Goal: Task Accomplishment & Management: Manage account settings

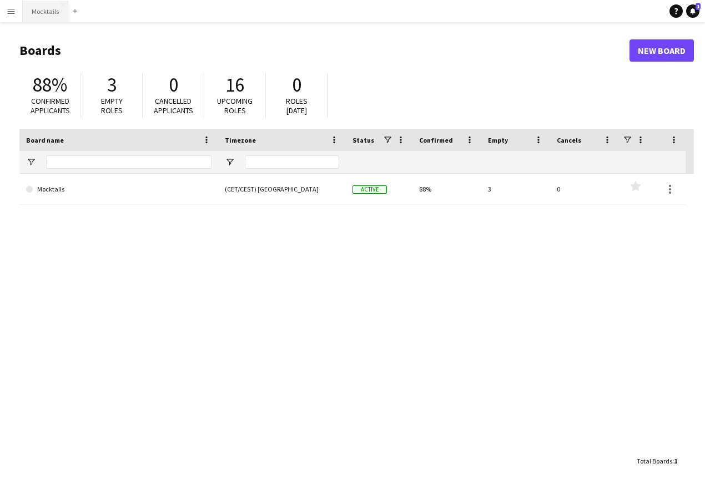
click at [53, 9] on button "Mocktails Close" at bounding box center [45, 12] width 45 height 22
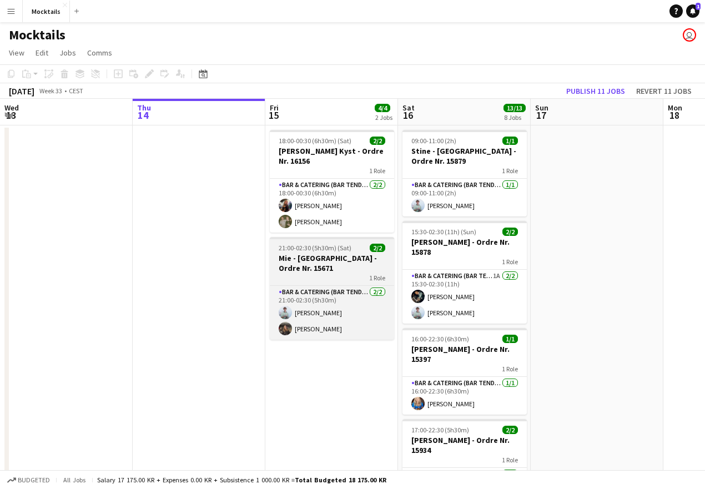
click at [324, 257] on h3 "Mie - [GEOGRAPHIC_DATA] - Ordre Nr. 15671" at bounding box center [332, 263] width 124 height 20
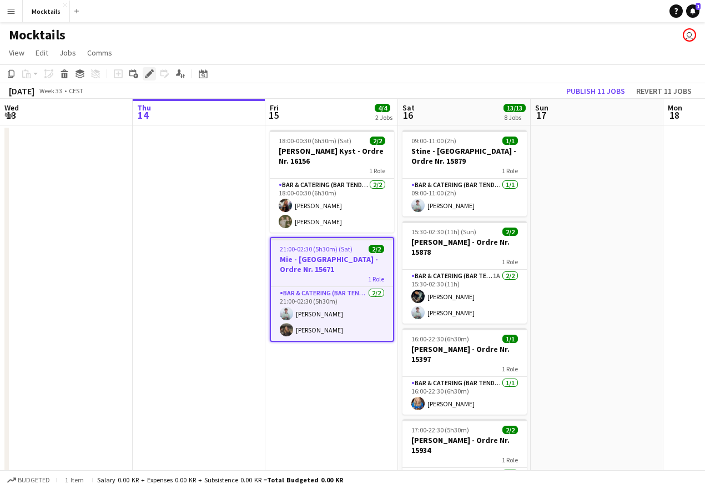
click at [151, 70] on icon "Edit" at bounding box center [149, 73] width 9 height 9
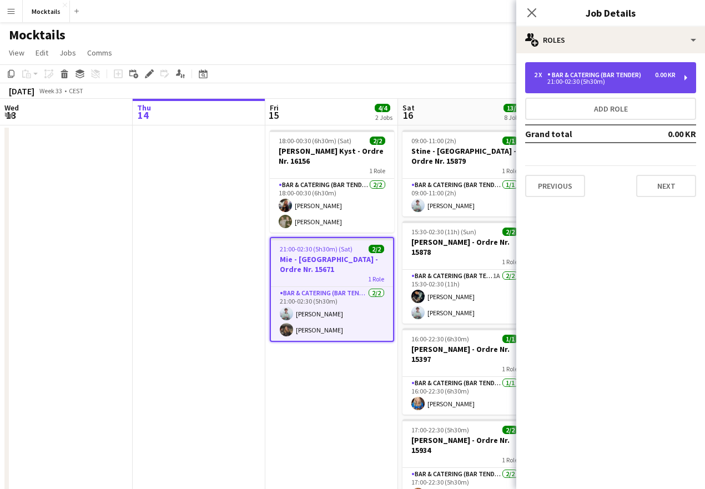
click at [607, 79] on div "21:00-02:30 (5h30m)" at bounding box center [604, 82] width 141 height 6
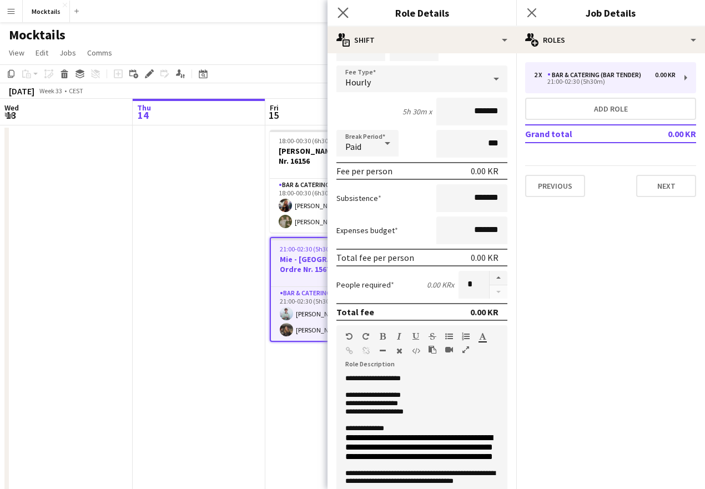
click at [341, 6] on app-icon "Close pop-in" at bounding box center [343, 13] width 16 height 16
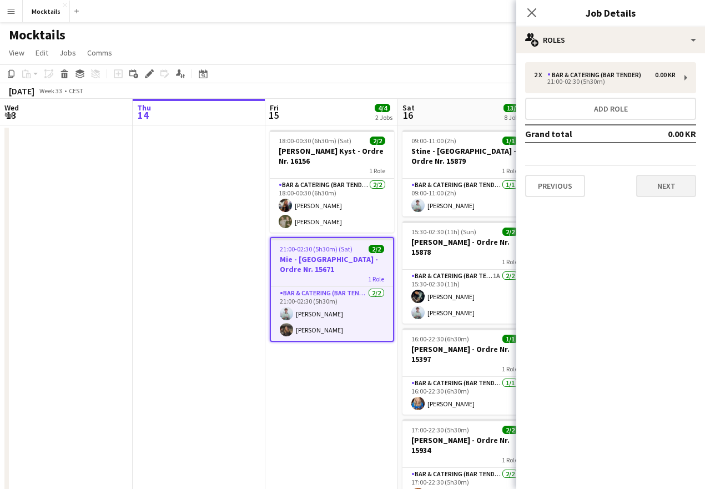
click at [675, 181] on button "Next" at bounding box center [666, 186] width 60 height 22
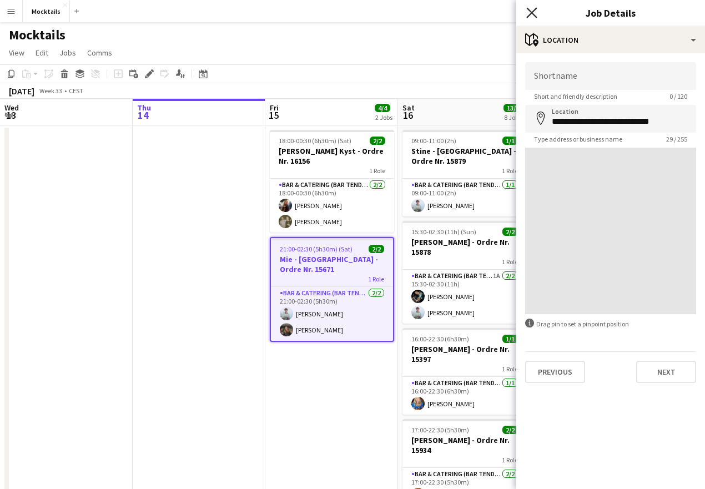
click at [533, 13] on icon "Close pop-in" at bounding box center [531, 12] width 11 height 11
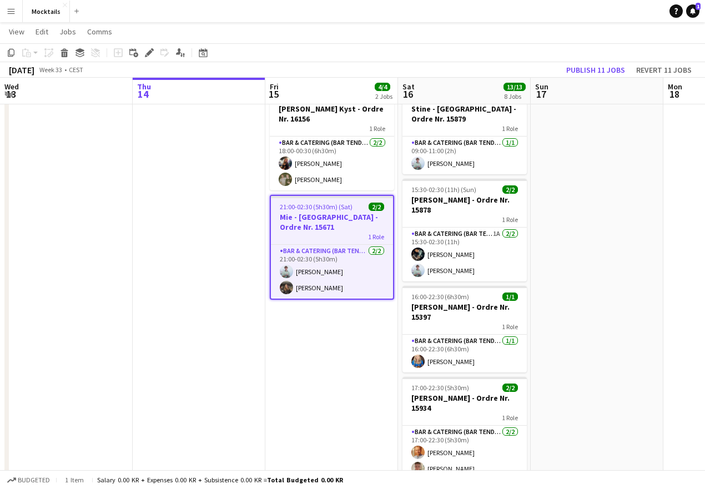
scroll to position [42, 0]
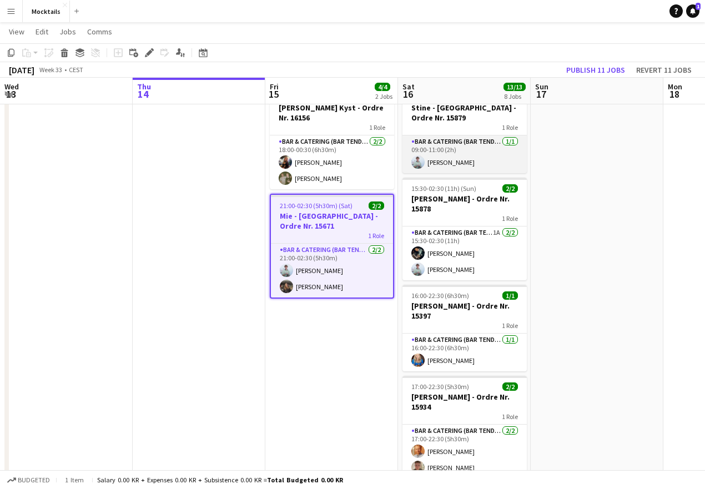
click at [480, 142] on app-card-role "Bar & Catering (Bar Tender) 1/1 09:00-11:00 (2h) Sebastian Lysholt Skjold" at bounding box center [464, 154] width 124 height 38
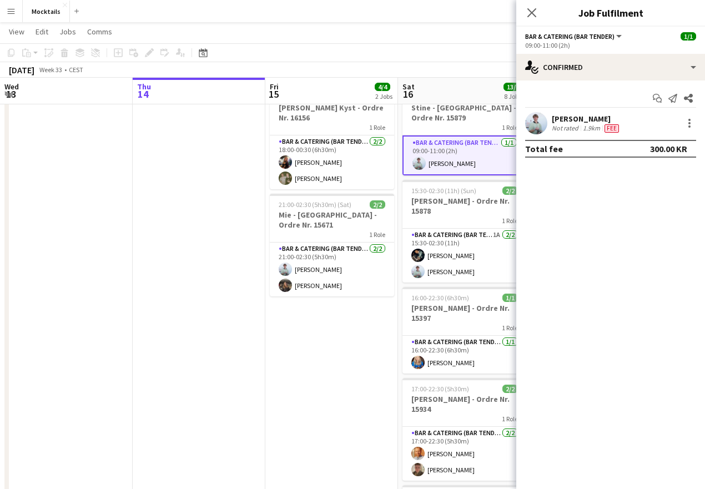
click at [640, 128] on div "Sebastian Lysholt Skjold Not rated 1.9km Fee" at bounding box center [610, 123] width 189 height 22
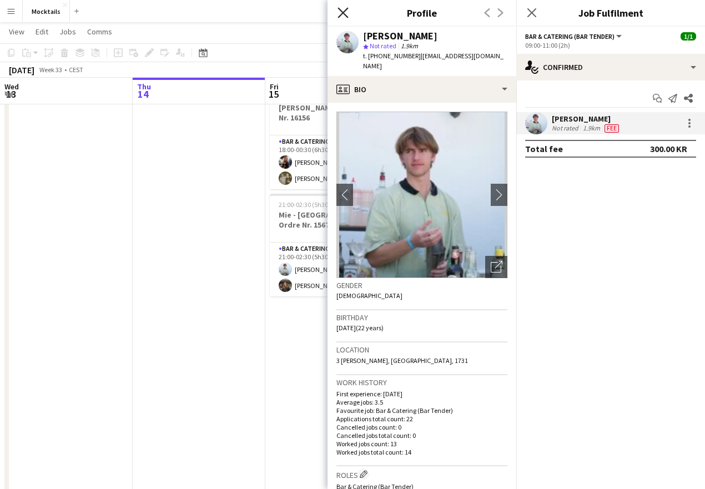
click at [342, 12] on icon at bounding box center [342, 12] width 11 height 11
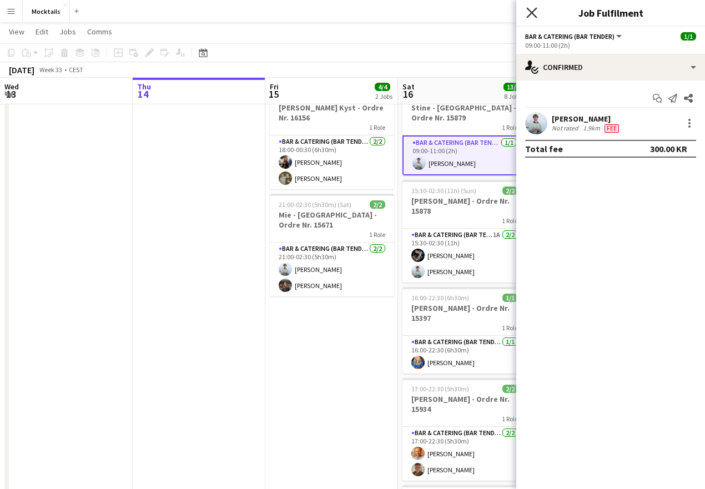
click at [531, 11] on icon "Close pop-in" at bounding box center [531, 12] width 11 height 11
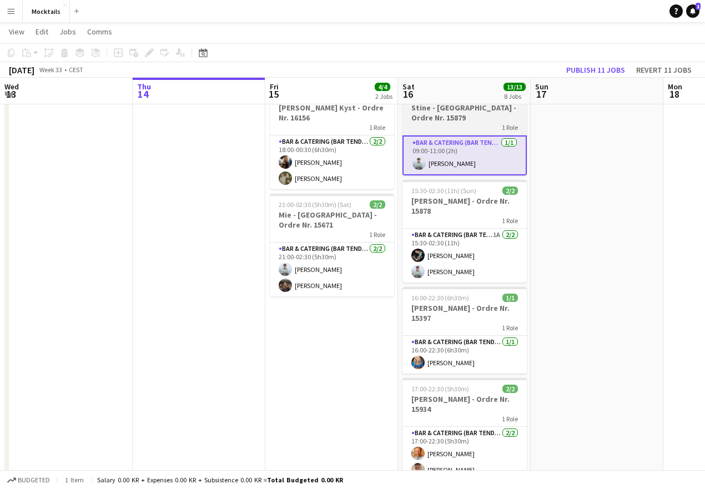
click at [456, 117] on h3 "[PERSON_NAME] - [GEOGRAPHIC_DATA] - Ordre Nr. 15879" at bounding box center [464, 113] width 124 height 20
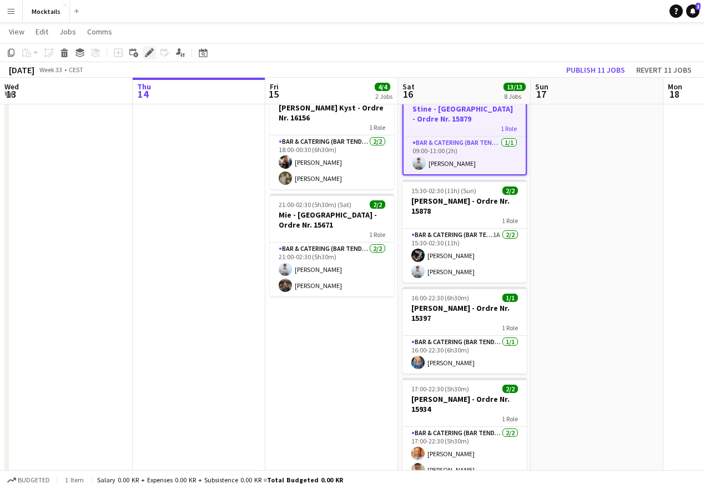
click at [150, 50] on icon "Edit" at bounding box center [149, 52] width 9 height 9
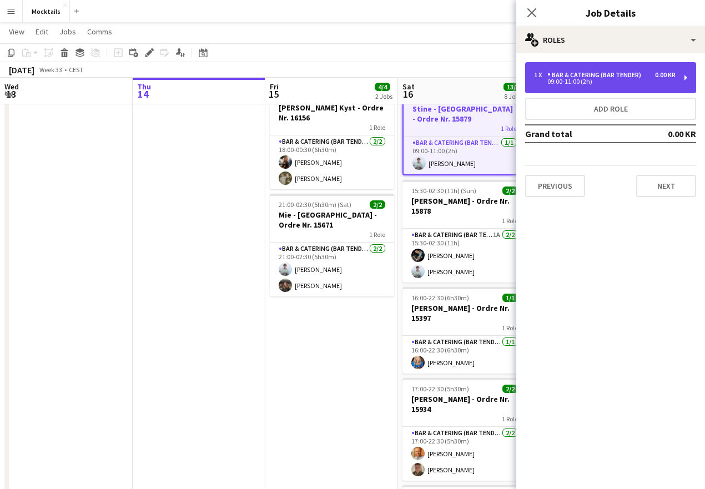
click at [596, 78] on div "Bar & Catering (Bar Tender)" at bounding box center [596, 75] width 98 height 8
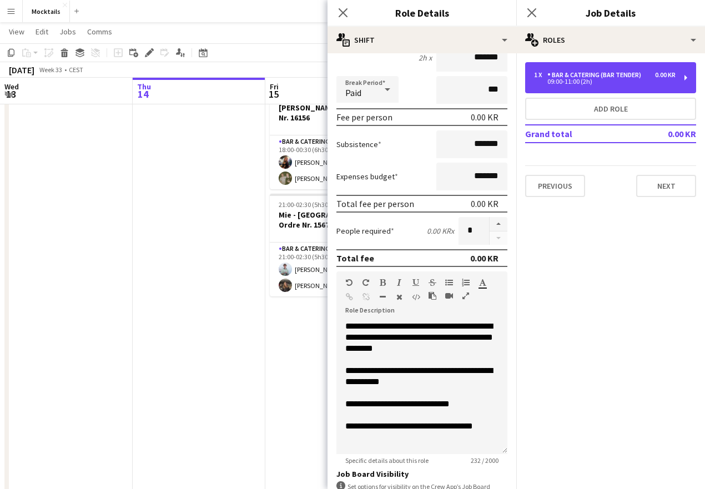
scroll to position [117, 0]
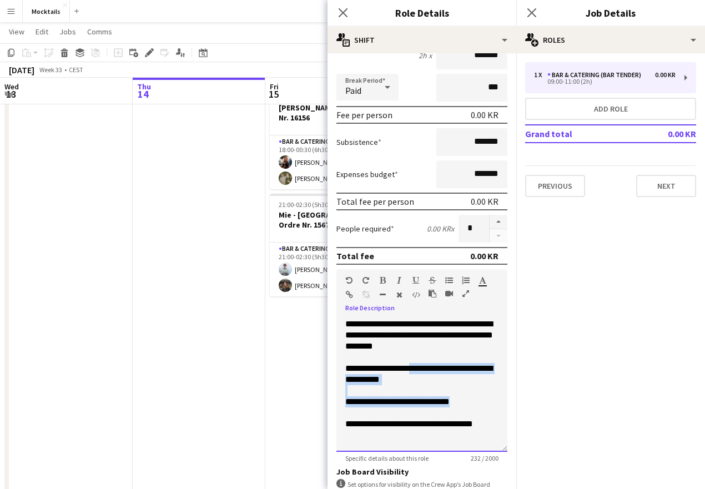
drag, startPoint x: 424, startPoint y: 381, endPoint x: 492, endPoint y: 417, distance: 76.7
click at [492, 417] on div "**********" at bounding box center [421, 384] width 171 height 133
click at [492, 407] on div "**********" at bounding box center [421, 401] width 153 height 11
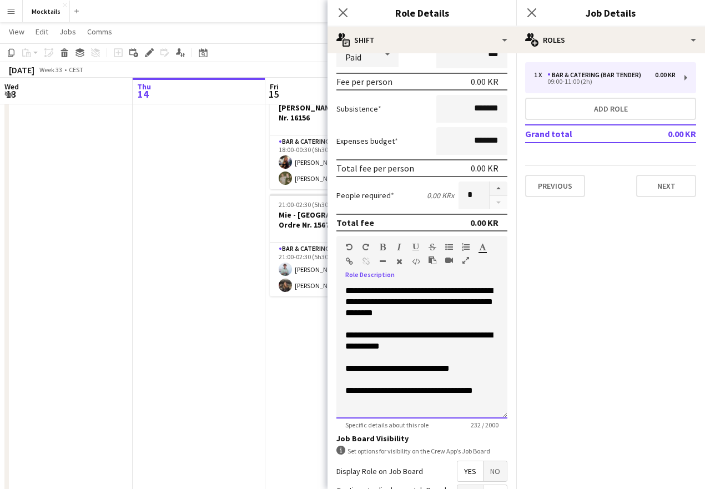
scroll to position [152, 0]
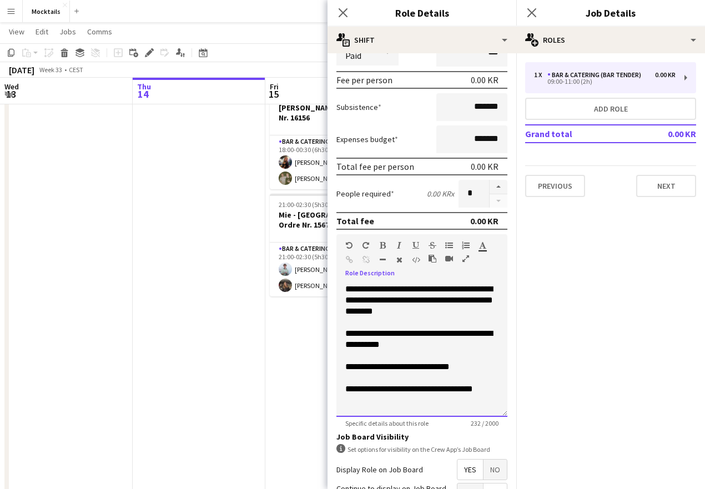
click at [473, 393] on span "**********" at bounding box center [409, 388] width 128 height 8
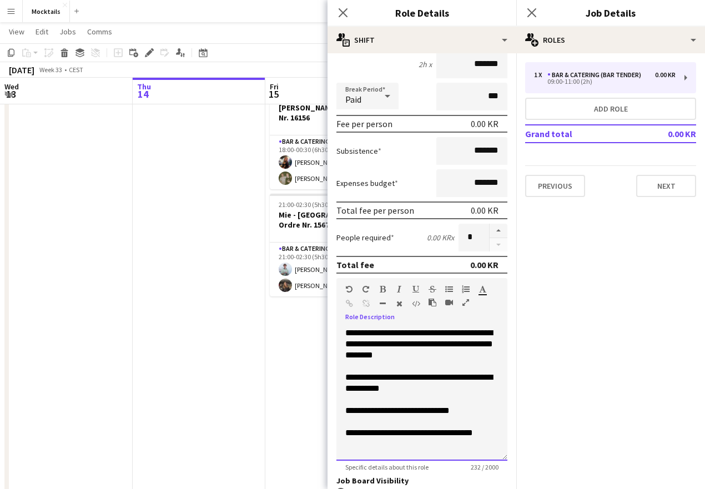
scroll to position [103, 0]
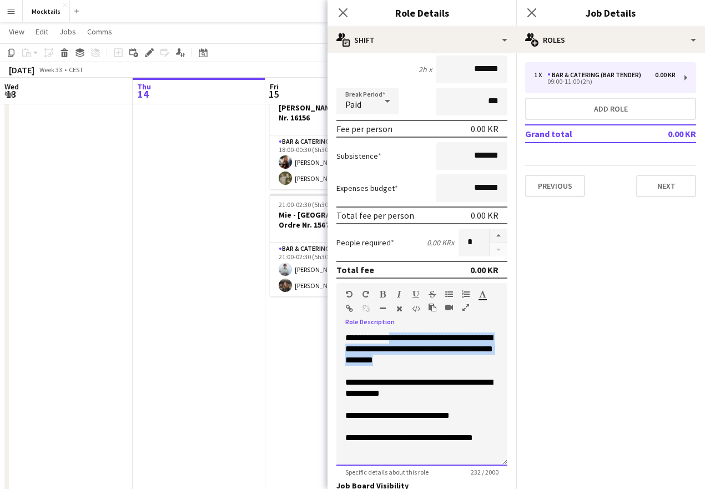
drag, startPoint x: 410, startPoint y: 336, endPoint x: 461, endPoint y: 373, distance: 62.8
click at [461, 373] on div "**********" at bounding box center [421, 398] width 171 height 133
click at [462, 377] on div "**********" at bounding box center [421, 398] width 171 height 133
drag, startPoint x: 413, startPoint y: 337, endPoint x: 454, endPoint y: 376, distance: 56.9
click at [454, 376] on div "**********" at bounding box center [421, 398] width 171 height 133
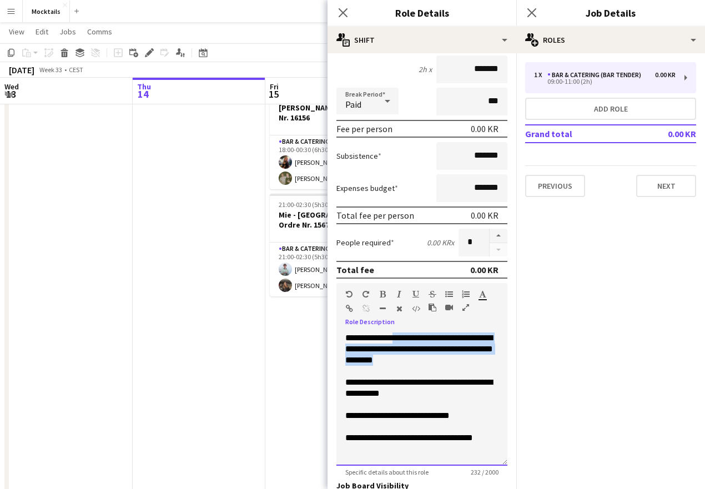
click at [454, 376] on div "**********" at bounding box center [421, 398] width 171 height 133
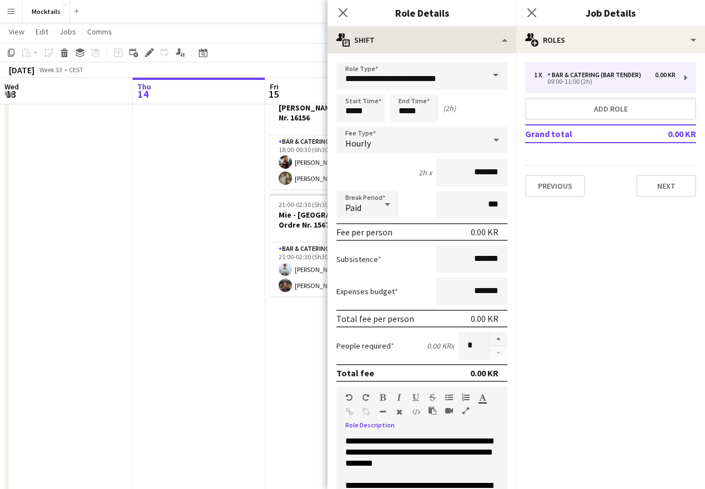
scroll to position [0, 0]
click at [343, 12] on icon "Close pop-in" at bounding box center [342, 12] width 11 height 11
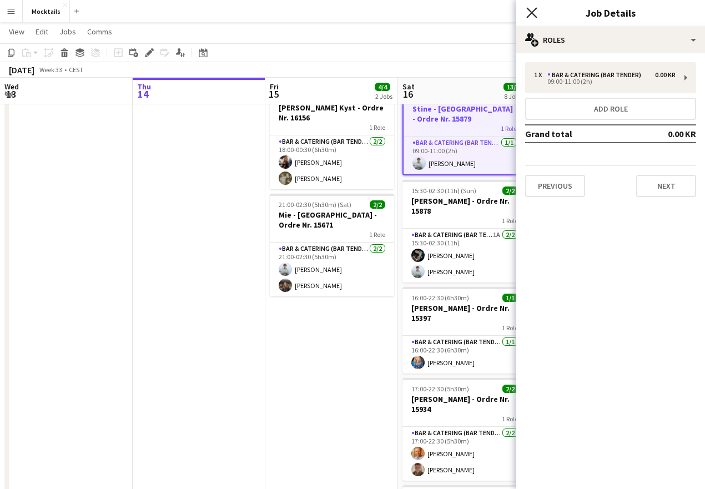
click at [529, 12] on icon "Close pop-in" at bounding box center [531, 12] width 11 height 11
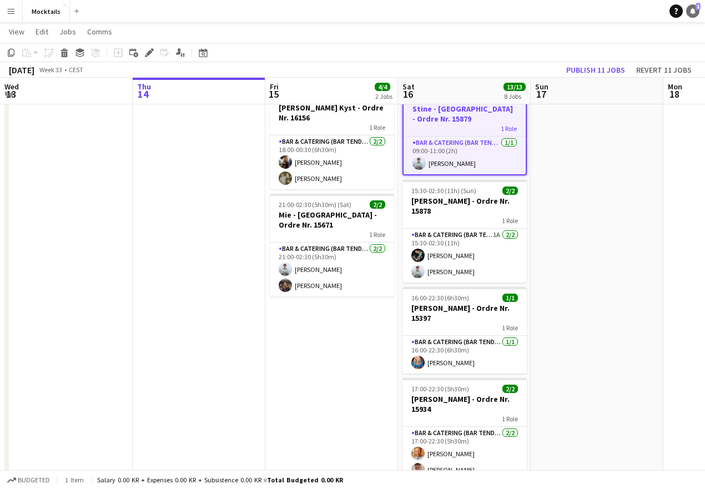
click at [695, 12] on icon "Notifications" at bounding box center [692, 11] width 7 height 7
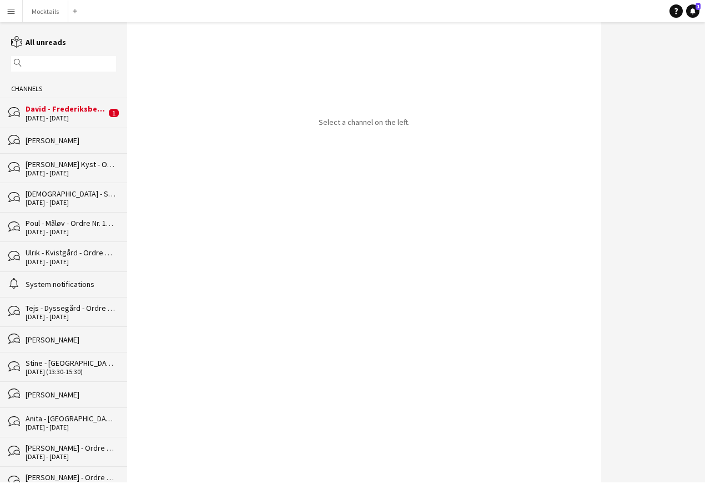
click at [83, 110] on div "David - Frederiksberg - Ordre Nr. 16038" at bounding box center [66, 109] width 80 height 10
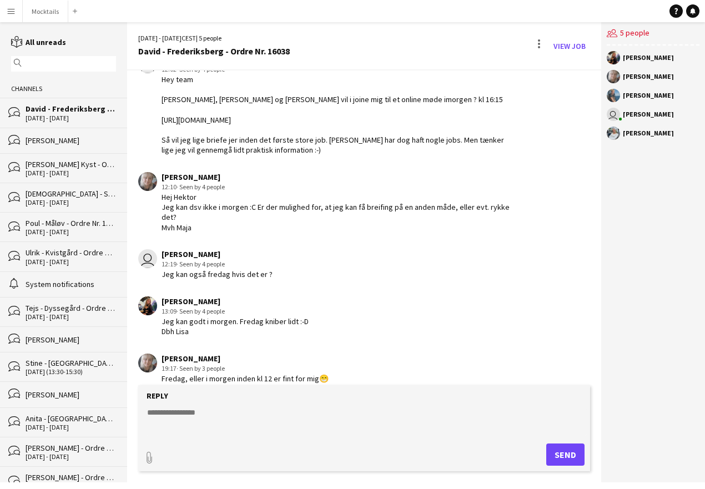
scroll to position [55, 0]
drag, startPoint x: 192, startPoint y: 367, endPoint x: 346, endPoint y: 366, distance: 153.7
click at [346, 366] on div "Maja Egholm 19:17 · Seen by 3 people Fredag, eller i morgen inden kl 12 er fint…" at bounding box center [327, 369] width 379 height 31
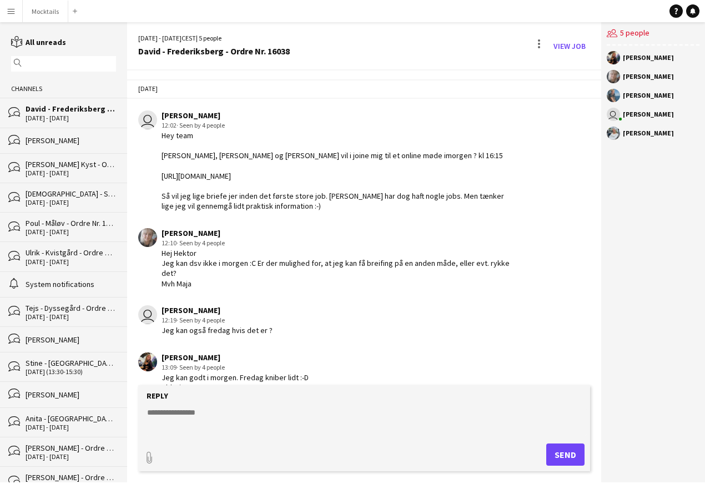
scroll to position [0, 0]
click at [40, 11] on button "Mocktails Close" at bounding box center [45, 12] width 45 height 22
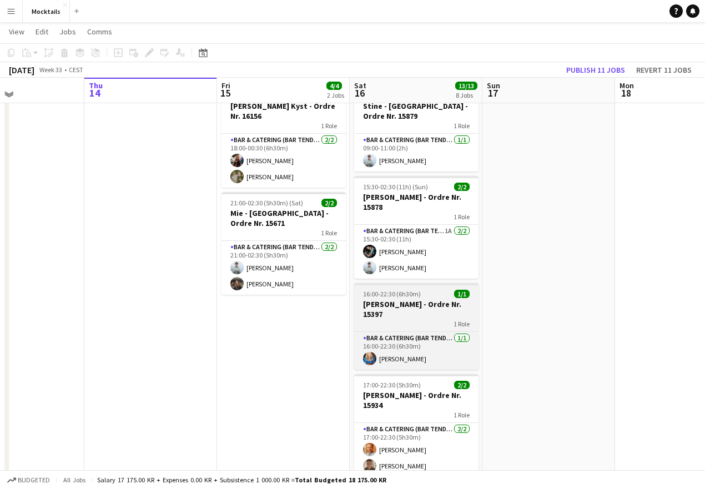
scroll to position [44, 0]
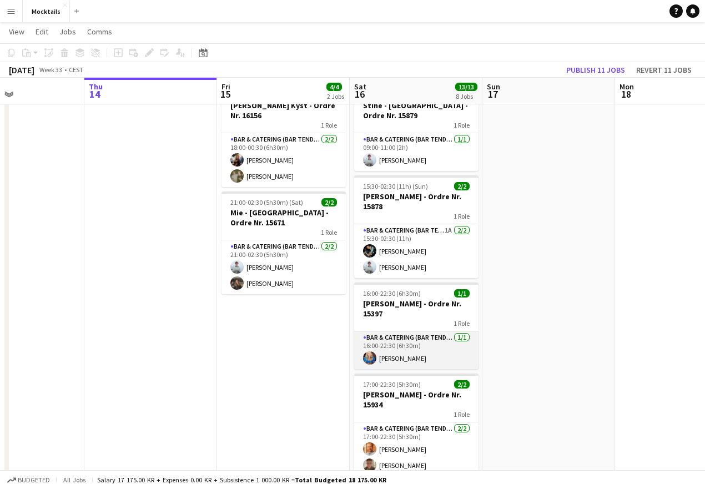
click at [409, 348] on app-card-role "Bar & Catering (Bar Tender) 1/1 16:00-22:30 (6h30m) Kristine Wittenbjerg" at bounding box center [416, 350] width 124 height 38
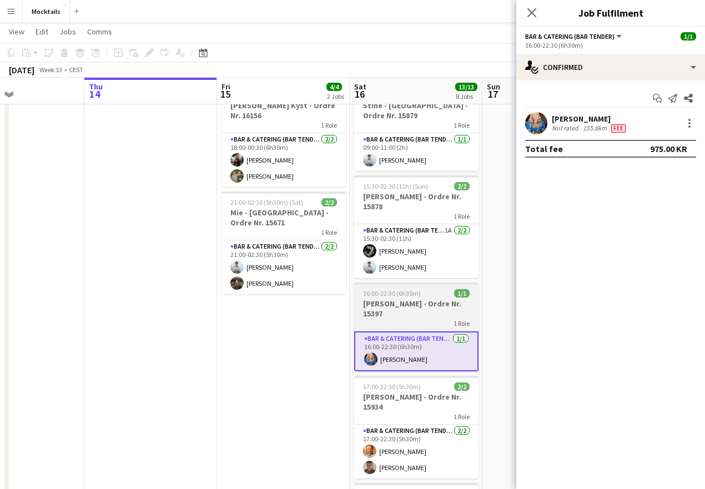
click at [404, 315] on h3 "[PERSON_NAME] - Ordre Nr. 15397" at bounding box center [416, 308] width 124 height 20
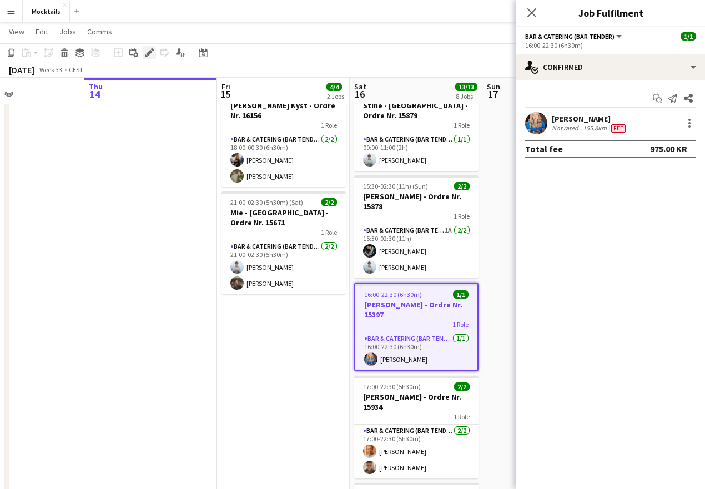
click at [147, 57] on div "Edit" at bounding box center [149, 52] width 13 height 13
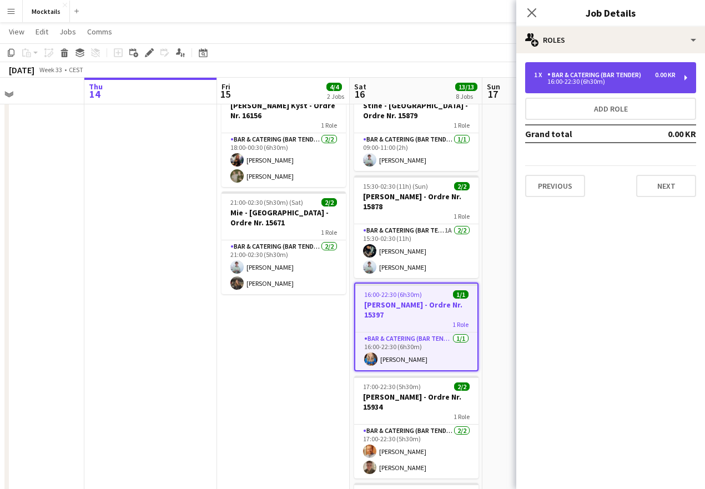
click at [558, 70] on div "1 x Bar & Catering (Bar Tender) 0.00 KR 16:00-22:30 (6h30m)" at bounding box center [610, 77] width 171 height 31
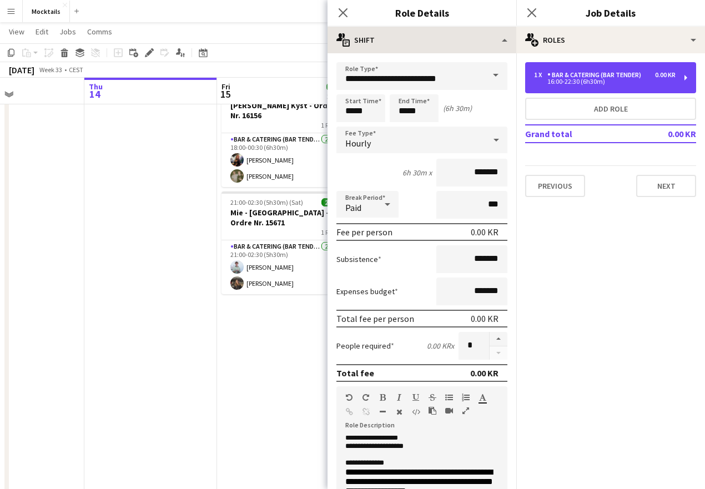
scroll to position [9, 0]
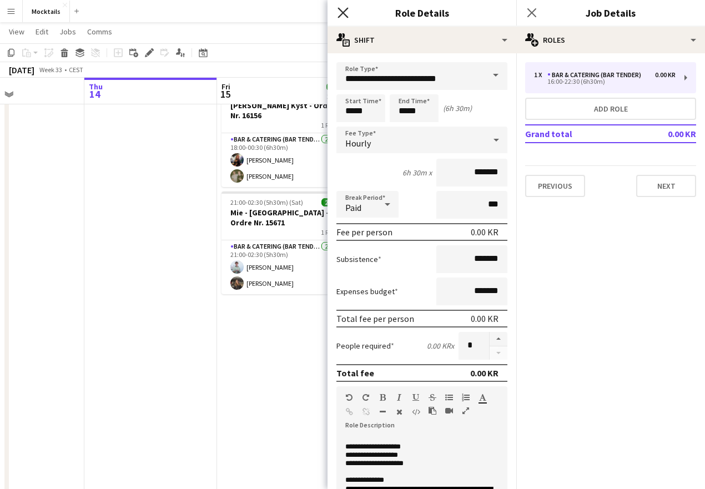
click at [343, 10] on icon "Close pop-in" at bounding box center [342, 12] width 11 height 11
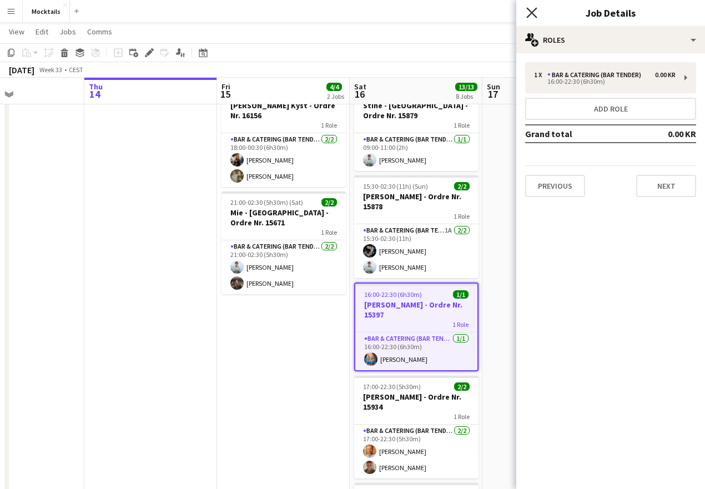
click at [531, 13] on icon at bounding box center [531, 12] width 11 height 11
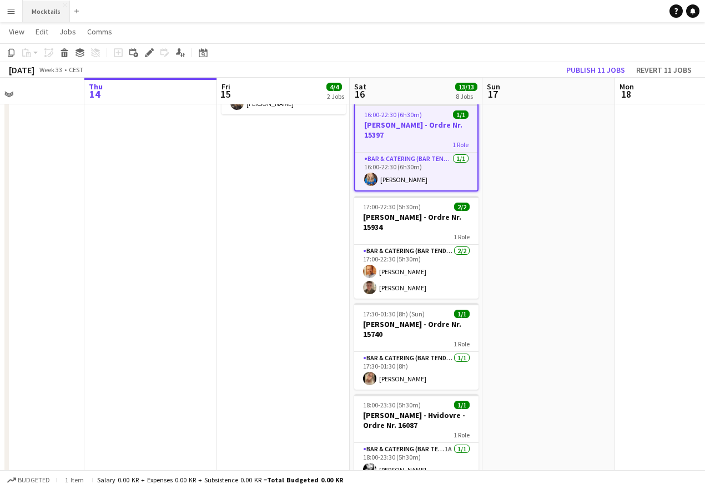
scroll to position [226, 0]
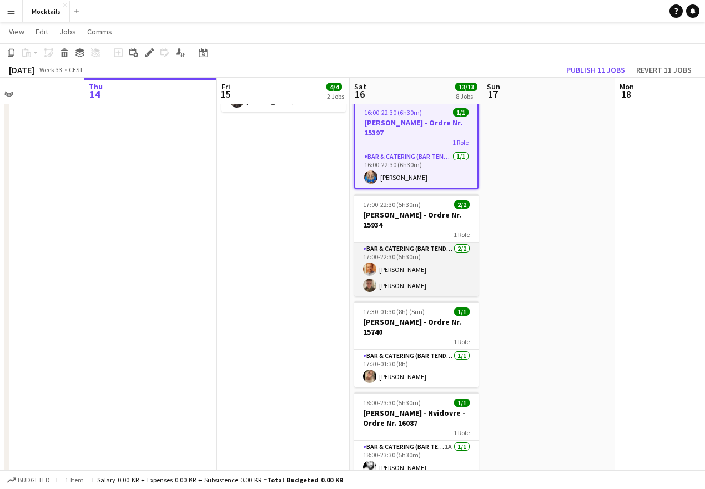
click at [437, 275] on app-card-role "Bar & Catering (Bar Tender) 2/2 17:00-22:30 (5h30m) Laurits Bergenholtz Martin …" at bounding box center [416, 269] width 124 height 54
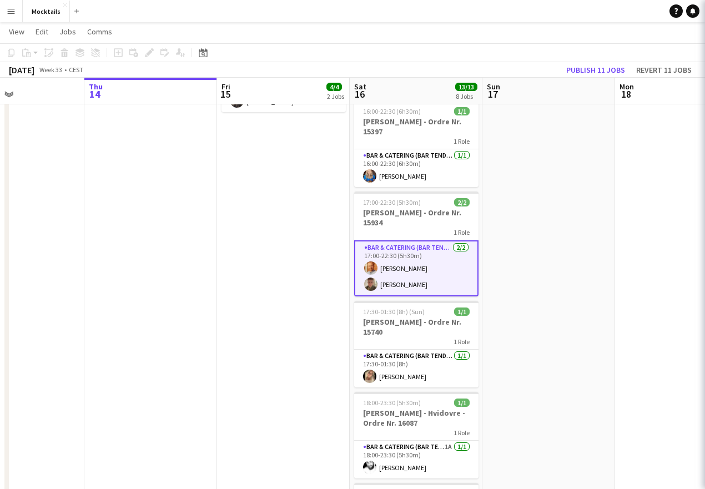
scroll to position [0, 445]
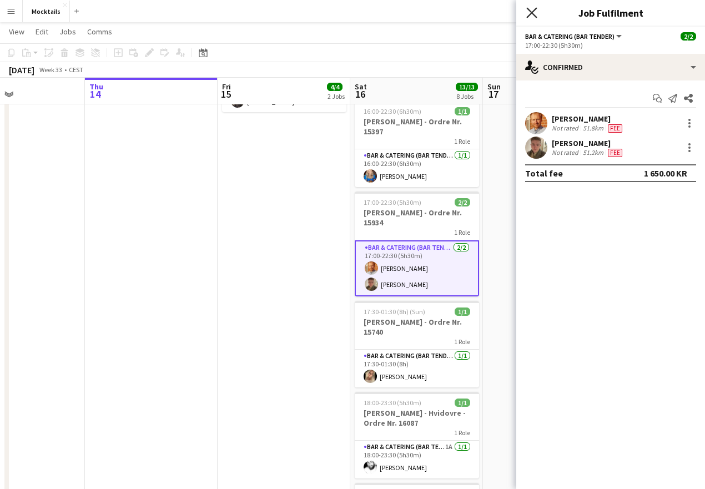
click at [530, 13] on icon "Close pop-in" at bounding box center [531, 12] width 11 height 11
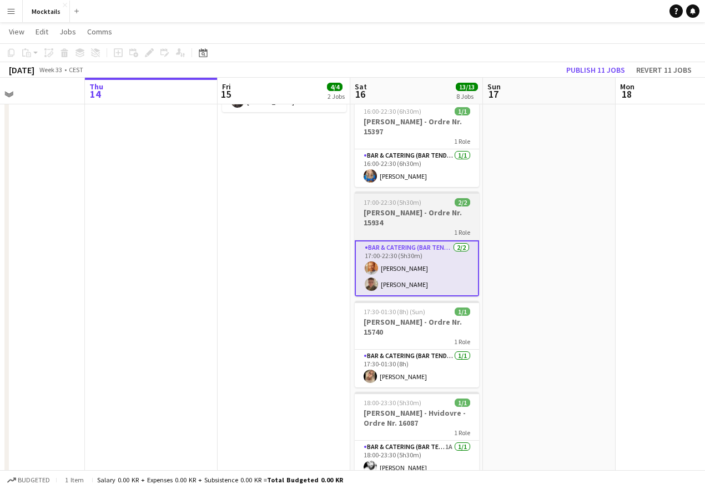
click at [423, 223] on h3 "[PERSON_NAME] - Ordre Nr. 15934" at bounding box center [416, 217] width 124 height 20
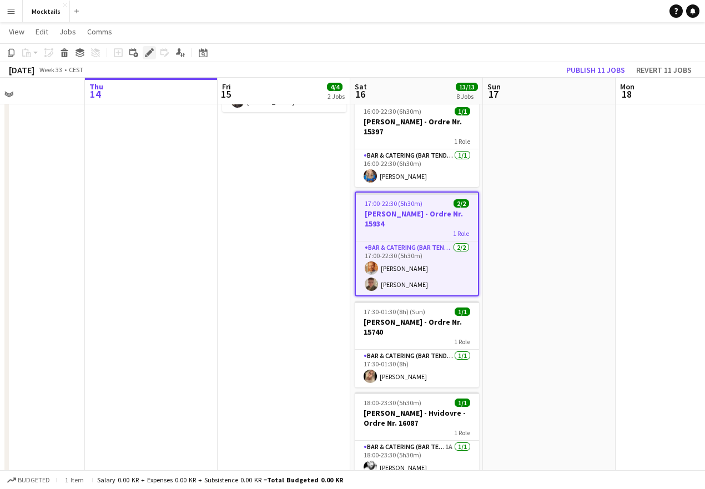
click at [145, 55] on icon at bounding box center [146, 55] width 3 height 3
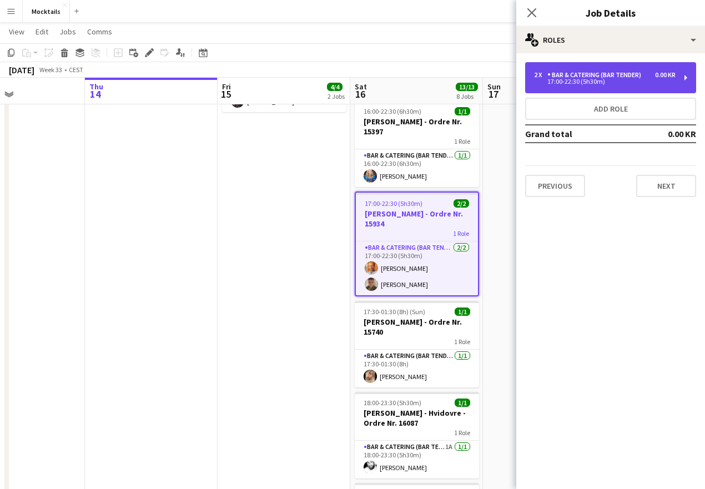
click at [579, 70] on div "2 x Bar & Catering (Bar Tender) 0.00 KR 17:00-22:30 (5h30m)" at bounding box center [610, 77] width 171 height 31
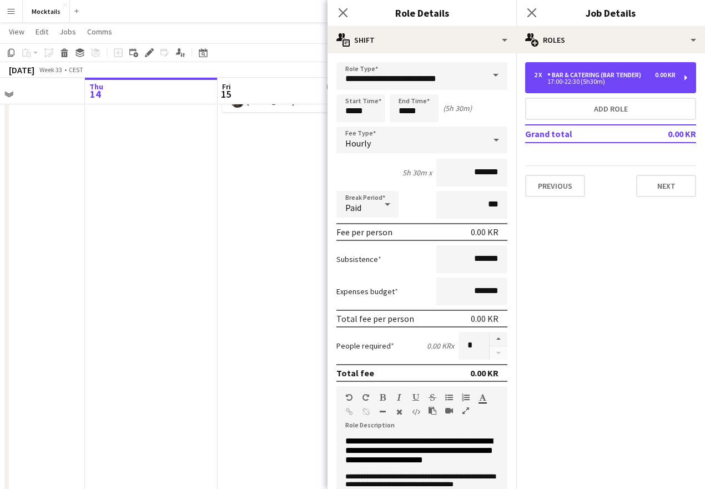
scroll to position [60, 0]
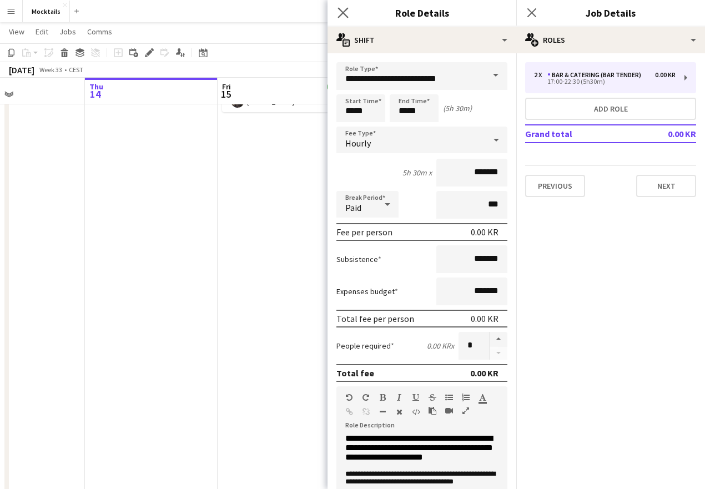
click at [341, 6] on app-icon "Close pop-in" at bounding box center [343, 13] width 16 height 16
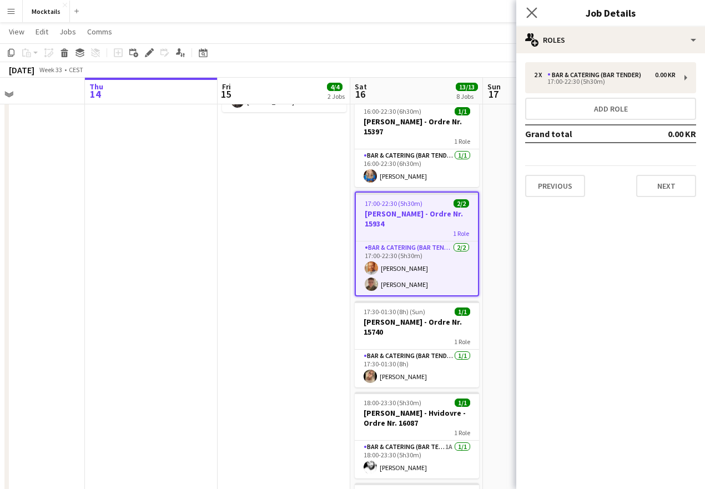
click at [529, 7] on app-icon "Close pop-in" at bounding box center [532, 13] width 16 height 16
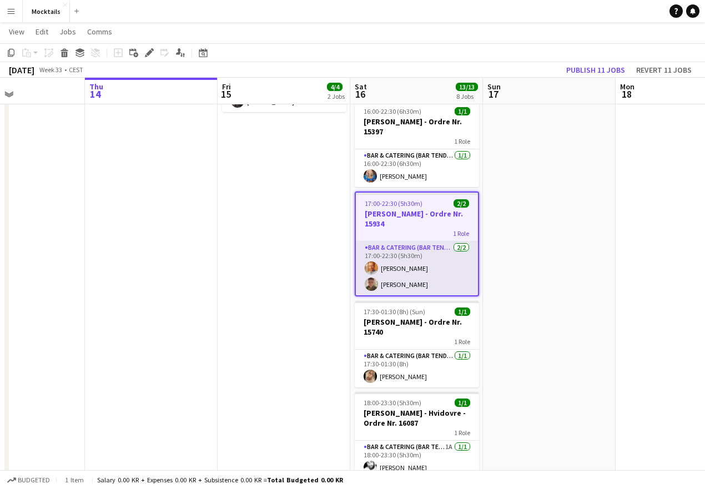
click at [425, 290] on app-card-role "Bar & Catering (Bar Tender) 2/2 17:00-22:30 (5h30m) Laurits Bergenholtz Martin …" at bounding box center [417, 268] width 122 height 54
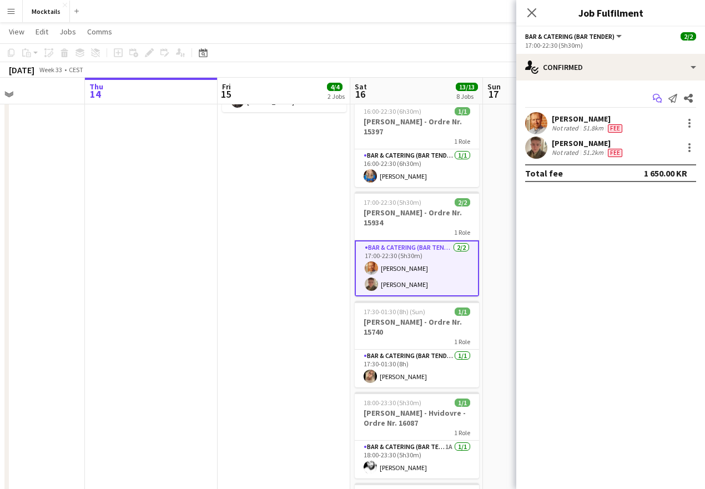
click at [656, 99] on icon "Start chat" at bounding box center [656, 98] width 9 height 9
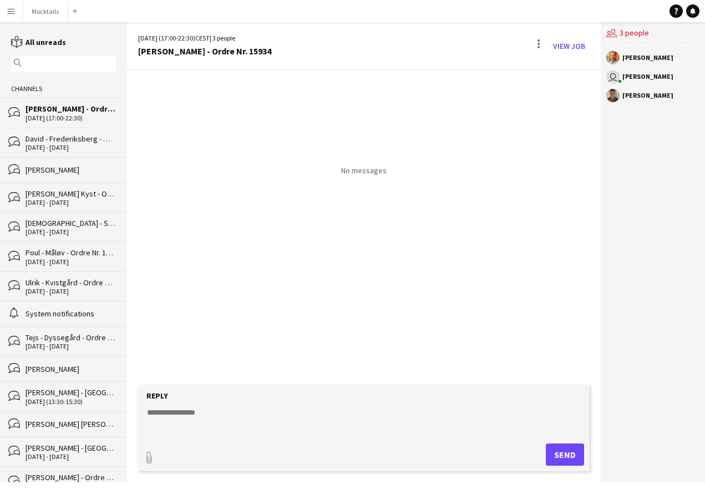
click at [271, 424] on textarea at bounding box center [366, 421] width 441 height 29
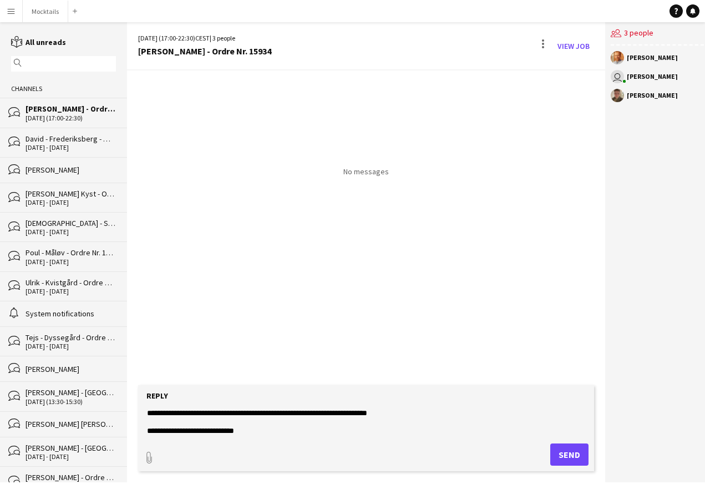
scroll to position [26, 0]
type textarea "**********"
click at [561, 459] on button "Send" at bounding box center [569, 454] width 38 height 22
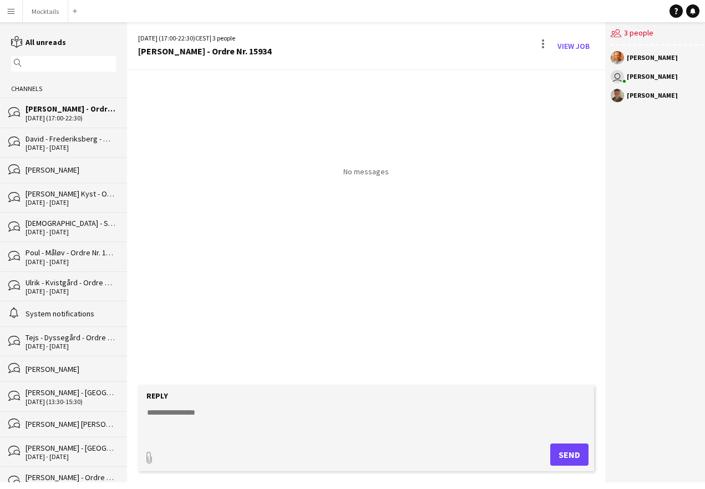
scroll to position [0, 0]
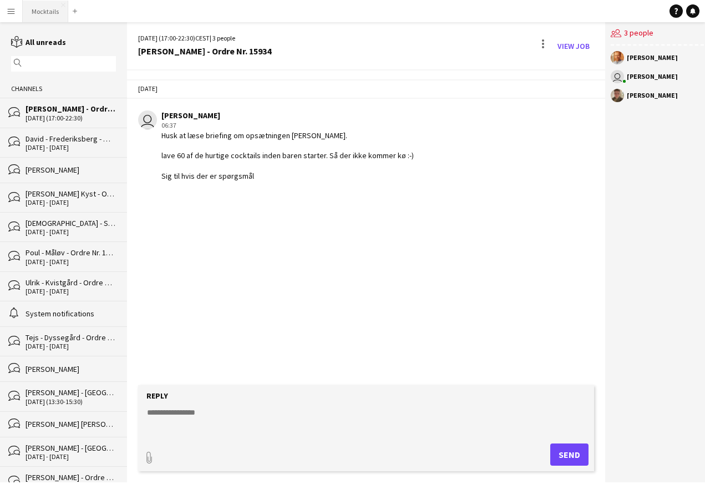
click at [53, 11] on button "Mocktails Close" at bounding box center [45, 12] width 45 height 22
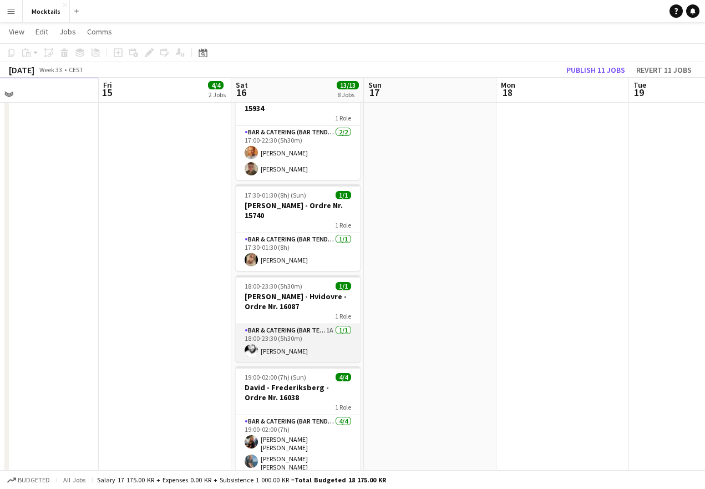
scroll to position [344, 0]
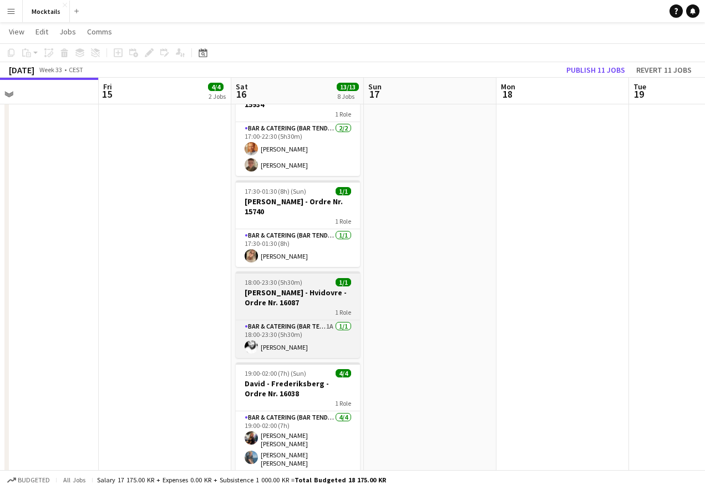
click at [290, 302] on h3 "[PERSON_NAME] - Hvidovre - Ordre Nr. 16087" at bounding box center [298, 297] width 124 height 20
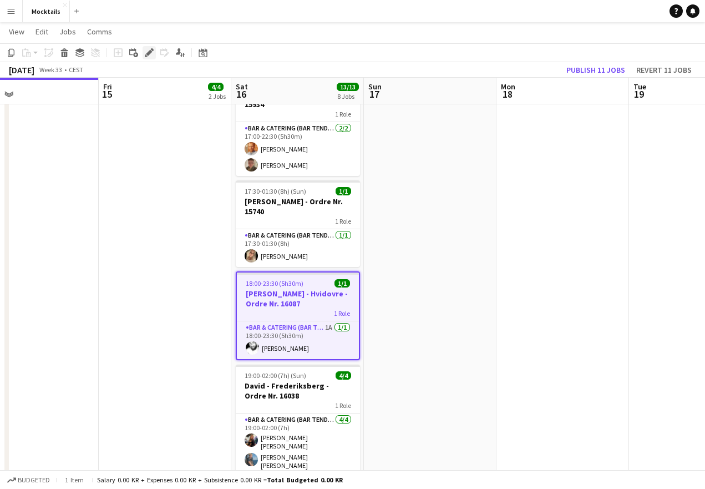
click at [148, 54] on icon at bounding box center [149, 53] width 6 height 6
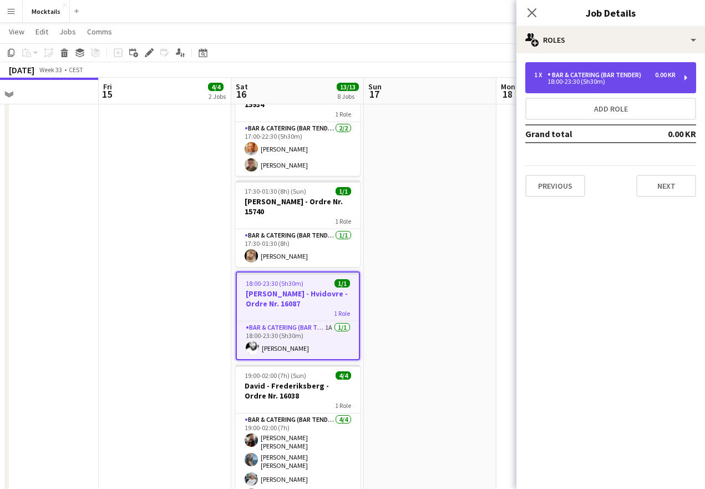
click at [577, 84] on div "18:00-23:30 (5h30m)" at bounding box center [604, 82] width 141 height 6
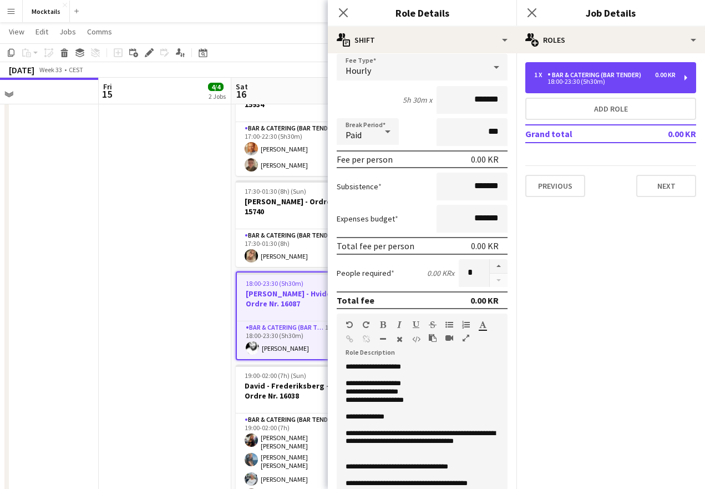
scroll to position [74, 0]
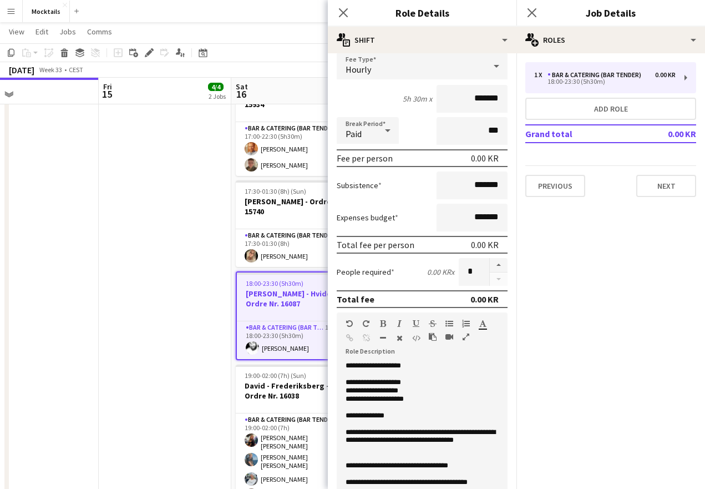
click at [408, 419] on p "**********" at bounding box center [422, 416] width 153 height 8
paste div
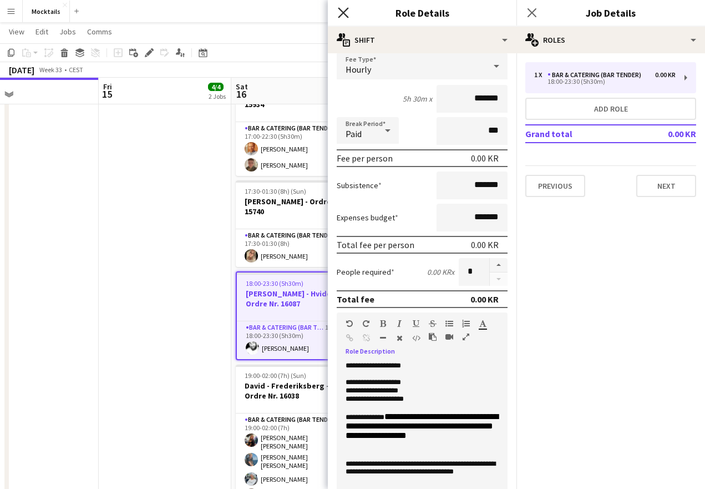
click at [344, 13] on icon at bounding box center [343, 12] width 11 height 11
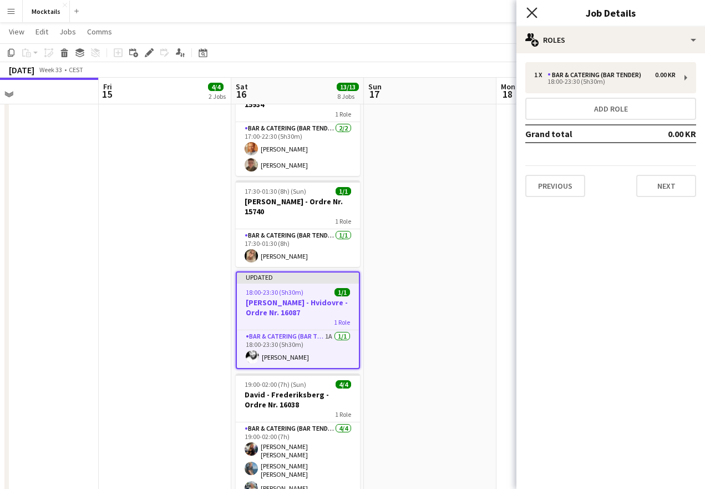
click at [529, 11] on icon "Close pop-in" at bounding box center [531, 12] width 11 height 11
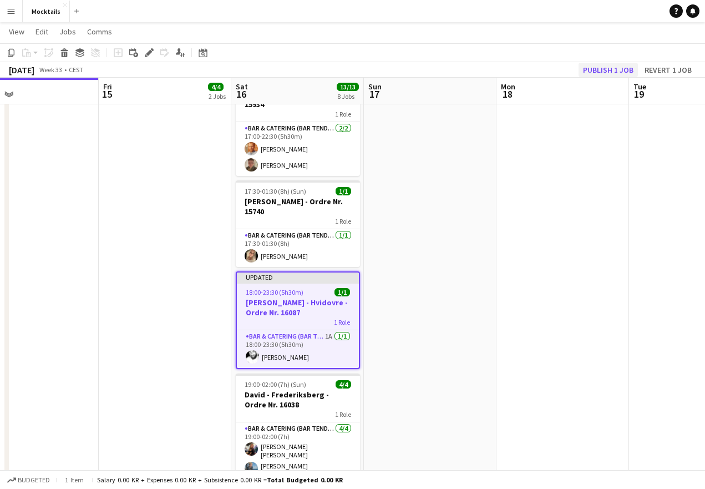
click at [605, 68] on button "Publish 1 job" at bounding box center [608, 70] width 59 height 14
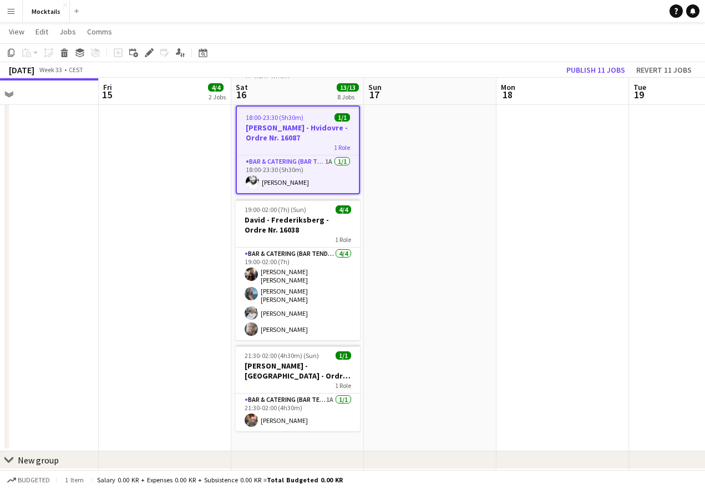
scroll to position [511, 0]
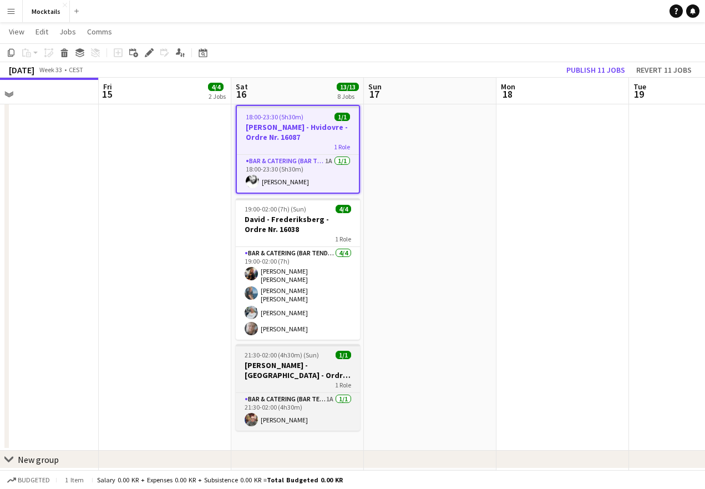
click at [311, 366] on h3 "[PERSON_NAME] - [GEOGRAPHIC_DATA] - Ordre Nr. 16155" at bounding box center [298, 370] width 124 height 20
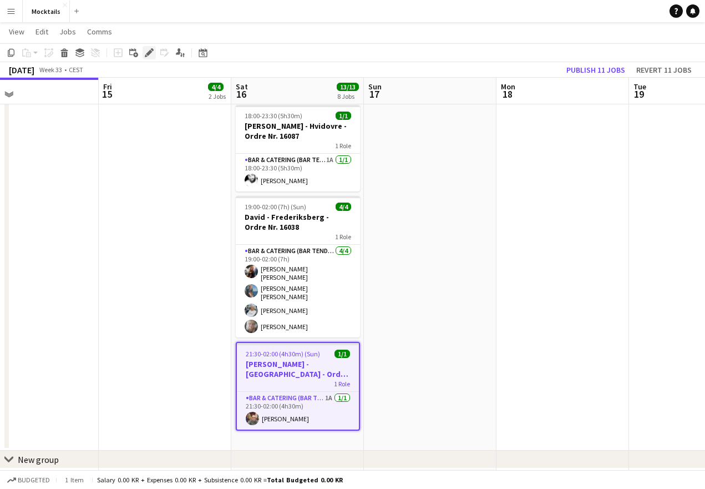
click at [148, 54] on icon at bounding box center [149, 53] width 6 height 6
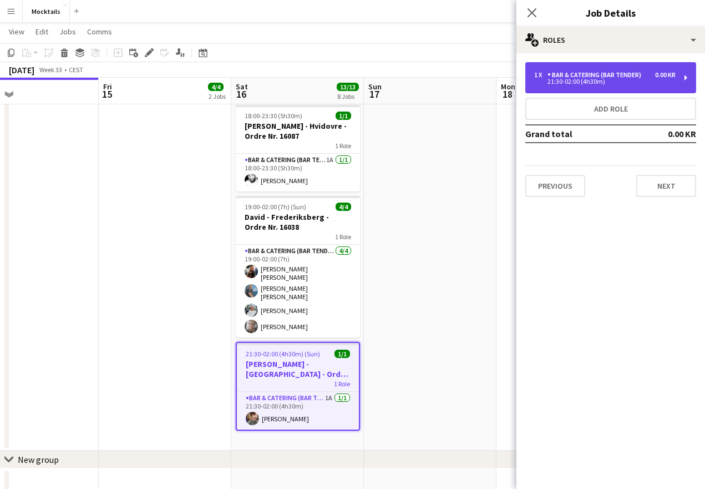
click at [592, 80] on div "21:30-02:00 (4h30m)" at bounding box center [604, 82] width 141 height 6
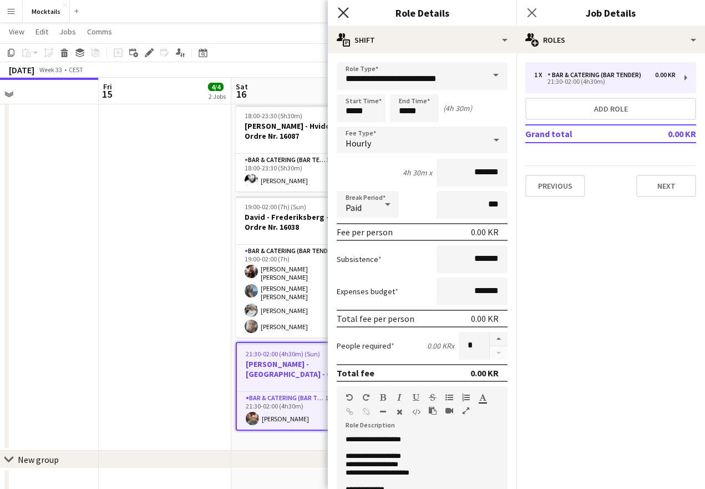
click at [342, 11] on icon at bounding box center [343, 12] width 11 height 11
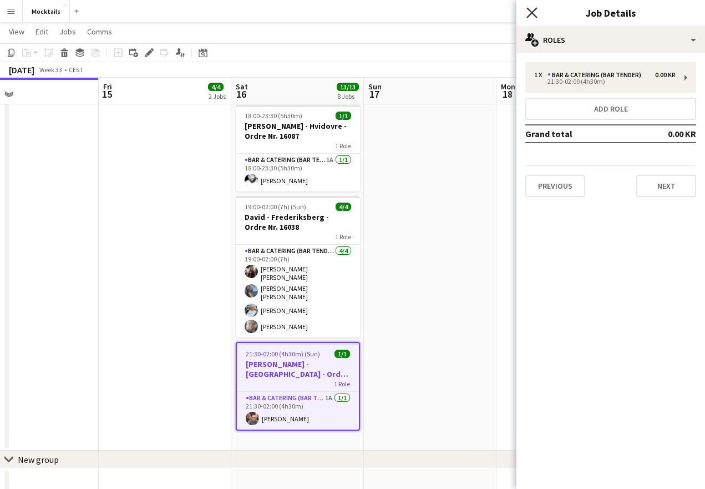
click at [529, 14] on icon "Close pop-in" at bounding box center [531, 12] width 11 height 11
